Goal: Check status: Check status

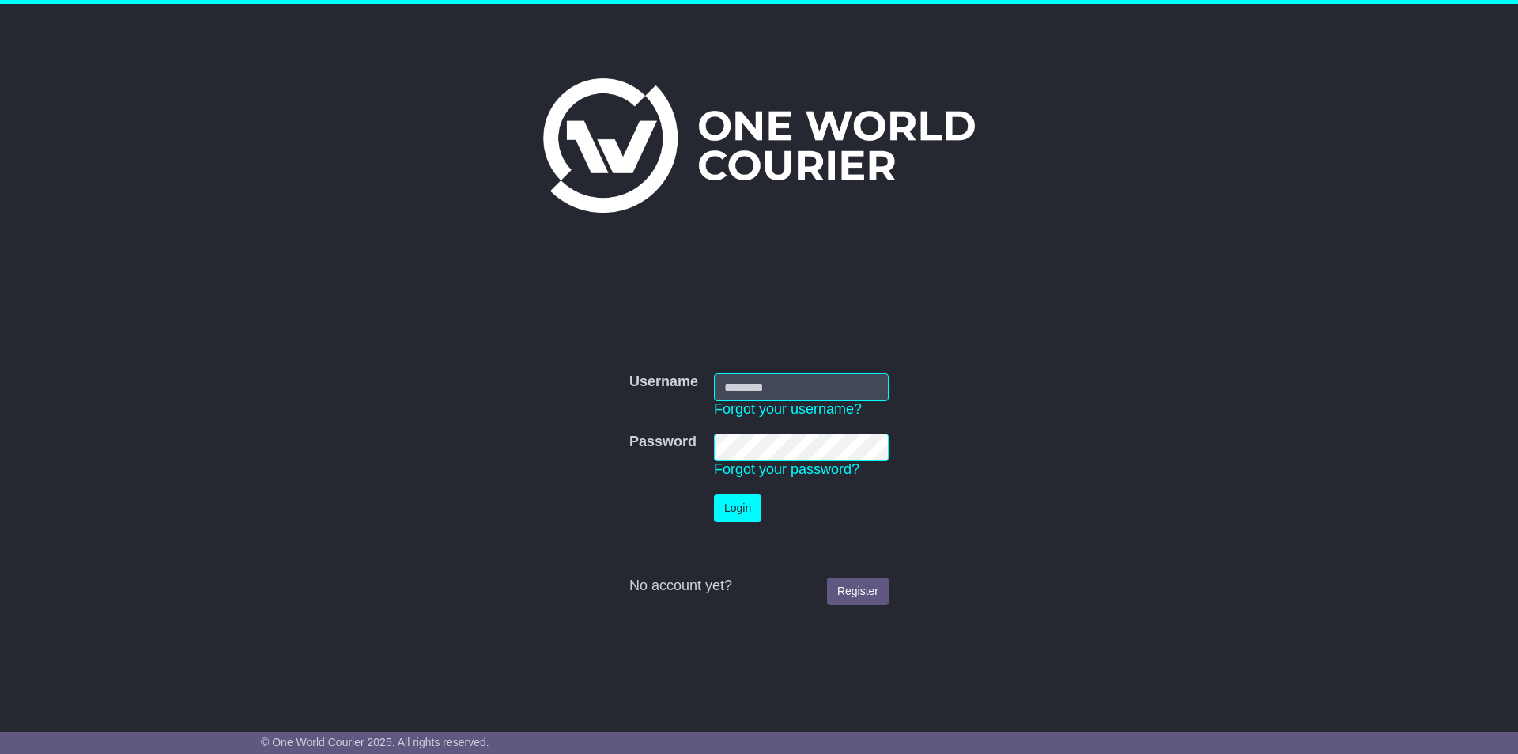
type input "**********"
click at [753, 515] on button "Login" at bounding box center [737, 508] width 47 height 28
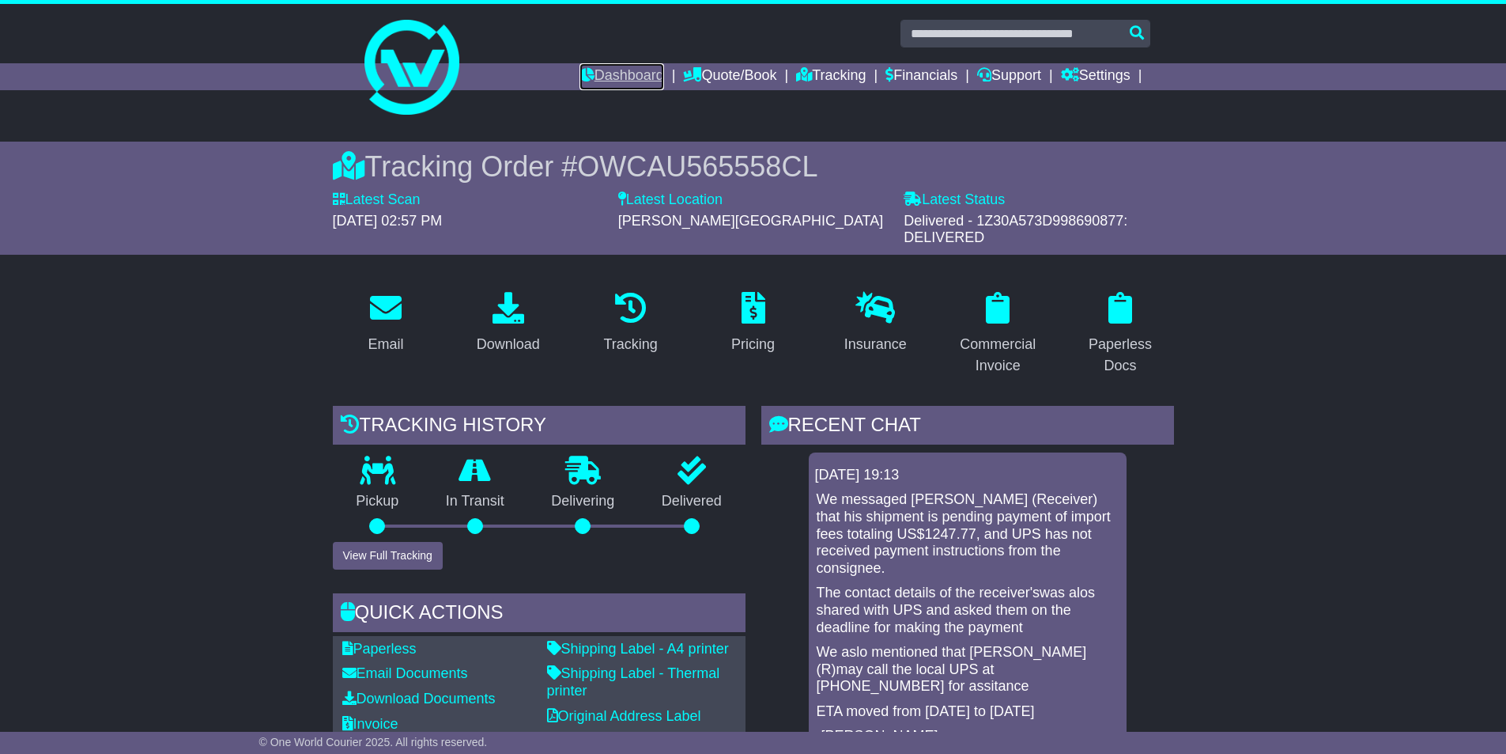
click at [615, 77] on link "Dashboard" at bounding box center [622, 76] width 85 height 27
